Goal: Task Accomplishment & Management: Manage account settings

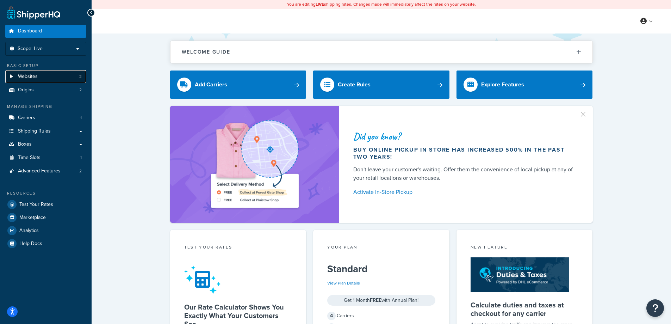
click at [26, 77] on span "Websites" at bounding box center [28, 77] width 20 height 6
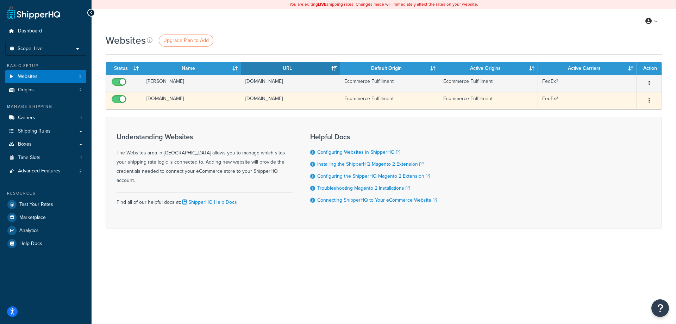
click at [650, 100] on icon "button" at bounding box center [649, 100] width 1 height 5
click at [626, 113] on link "Edit" at bounding box center [621, 114] width 56 height 14
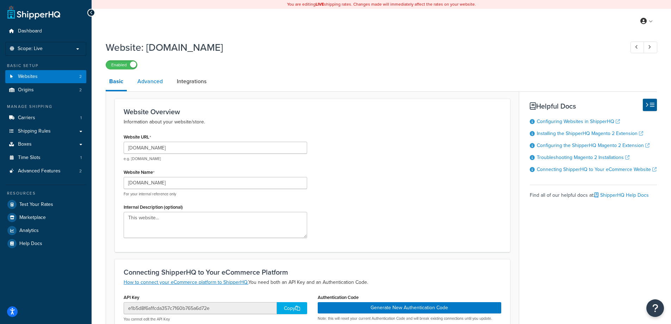
click at [156, 80] on link "Advanced" at bounding box center [150, 81] width 32 height 17
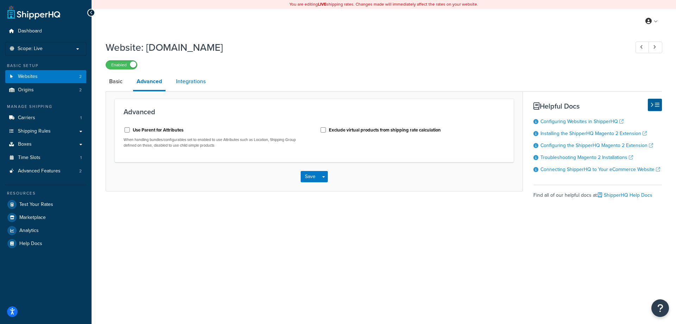
click at [180, 82] on link "Integrations" at bounding box center [191, 81] width 37 height 17
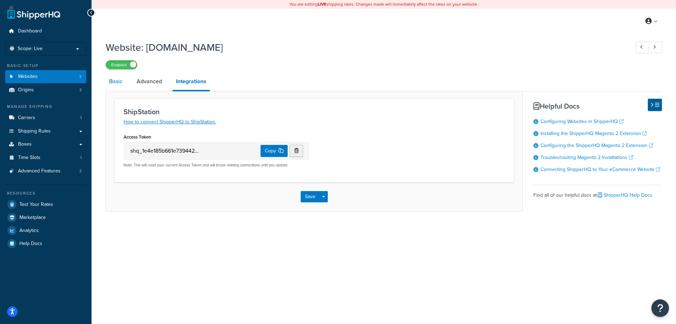
click at [118, 83] on link "Basic" at bounding box center [116, 81] width 20 height 17
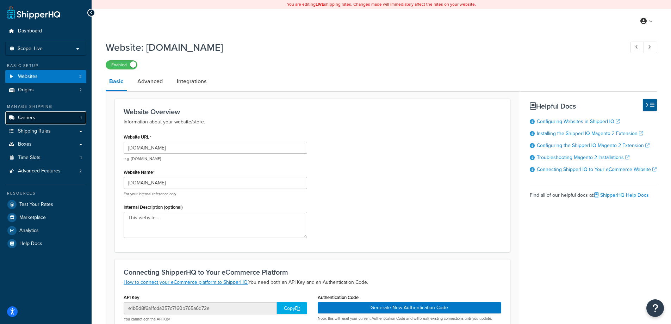
click at [43, 117] on link "Carriers 1" at bounding box center [45, 117] width 81 height 13
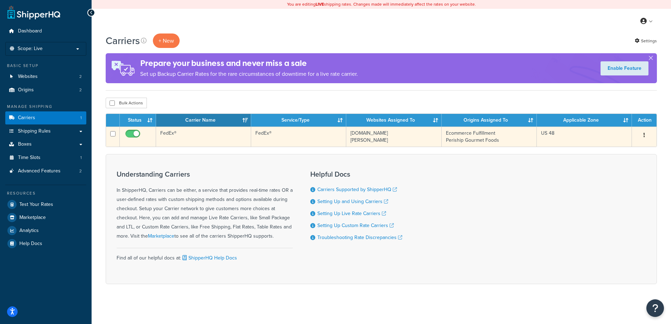
click at [645, 136] on button "button" at bounding box center [644, 135] width 10 height 11
click at [612, 151] on link "Edit" at bounding box center [616, 149] width 56 height 14
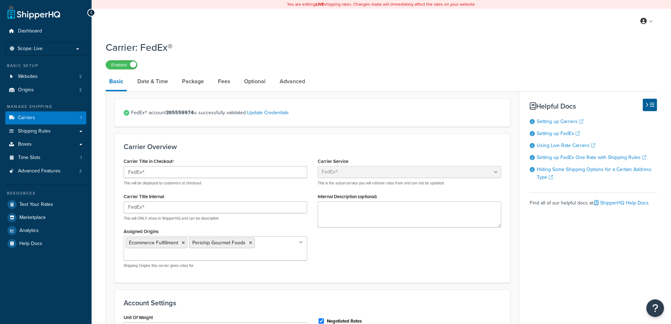
select select "fedEx"
select select "REGULAR_PICKUP"
select select "YOUR_PACKAGING"
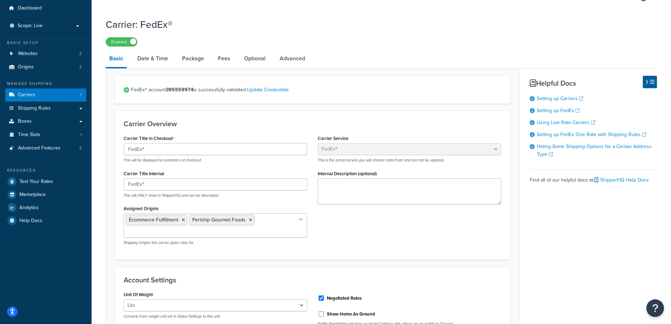
scroll to position [35, 0]
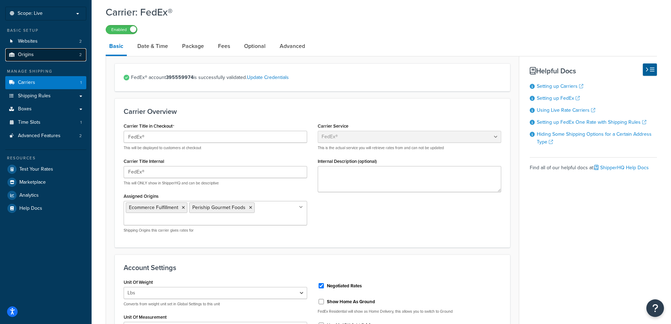
click at [28, 60] on link "Origins 2" at bounding box center [45, 54] width 81 height 13
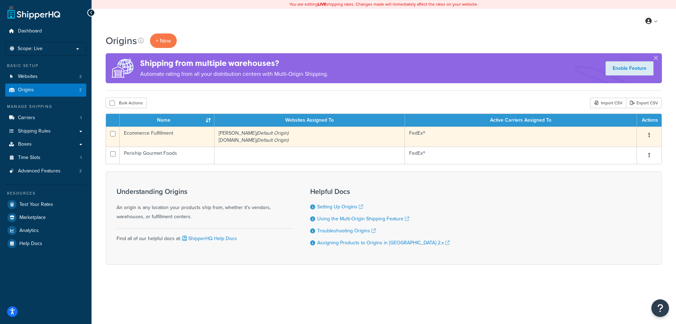
click at [649, 136] on button "button" at bounding box center [650, 135] width 10 height 11
click at [626, 151] on link "Edit" at bounding box center [627, 148] width 56 height 14
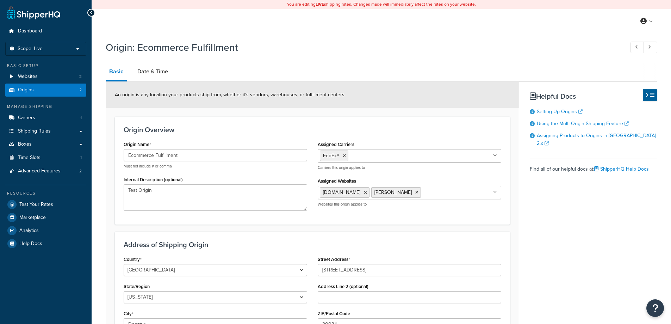
select select "10"
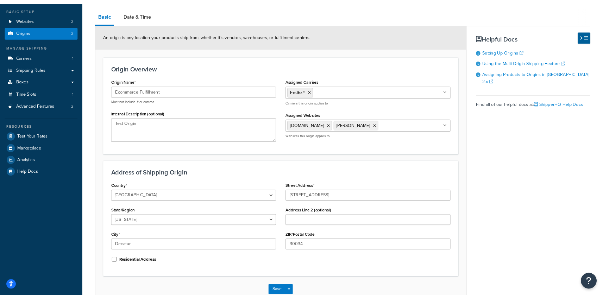
scroll to position [70, 0]
